Goal: Find specific fact: Find specific fact

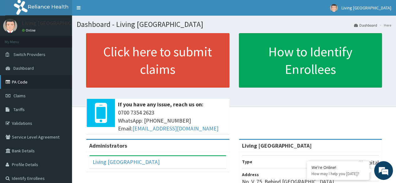
click at [24, 82] on link "PA Code" at bounding box center [36, 82] width 72 height 14
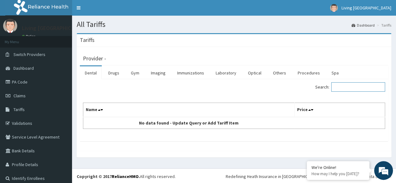
click at [348, 86] on input "Search:" at bounding box center [358, 86] width 54 height 9
type input "[DATE]"
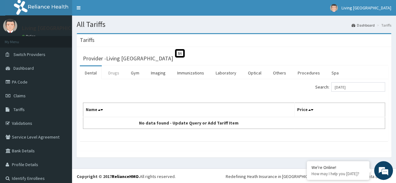
click at [112, 75] on link "Drugs" at bounding box center [113, 72] width 21 height 13
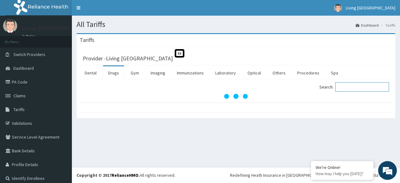
click at [339, 88] on input "Search:" at bounding box center [363, 86] width 54 height 9
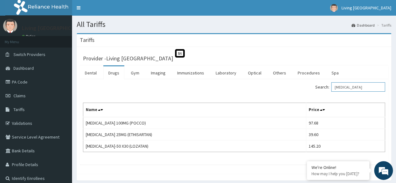
type input "[MEDICAL_DATA]"
